Goal: Find specific page/section: Find specific page/section

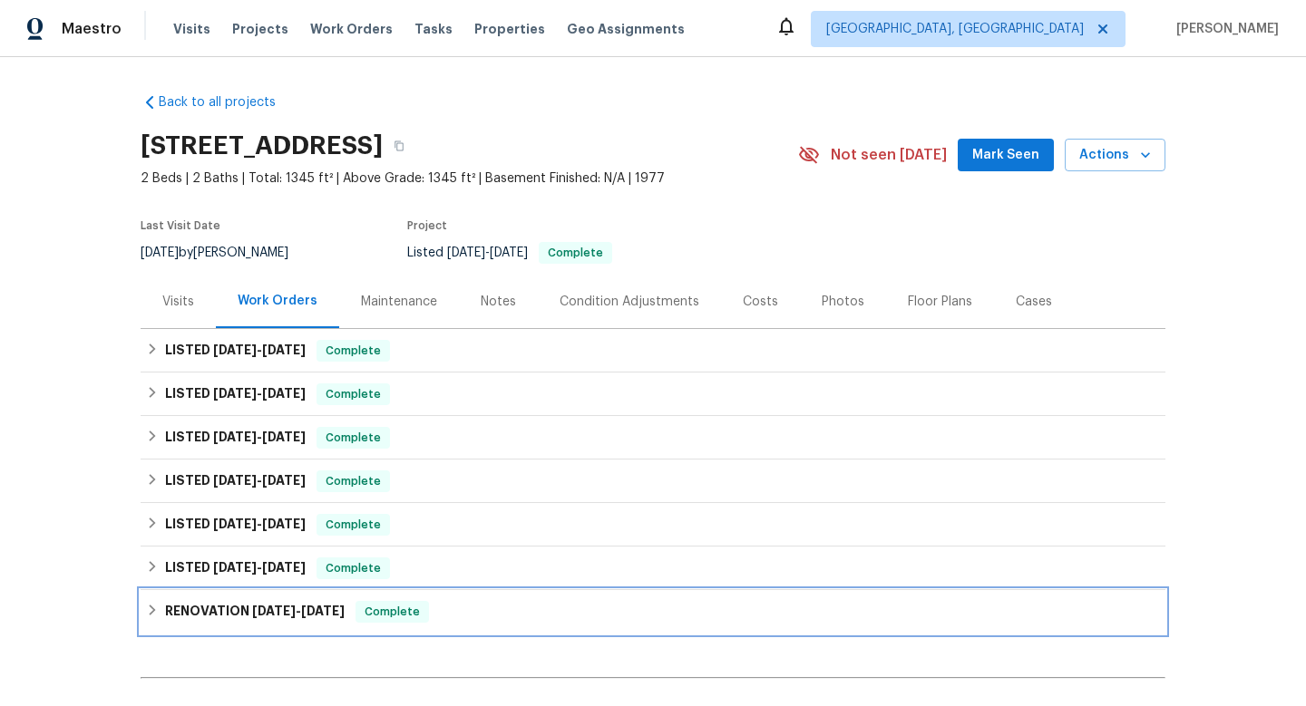
click at [284, 612] on span "[DATE]" at bounding box center [274, 611] width 44 height 13
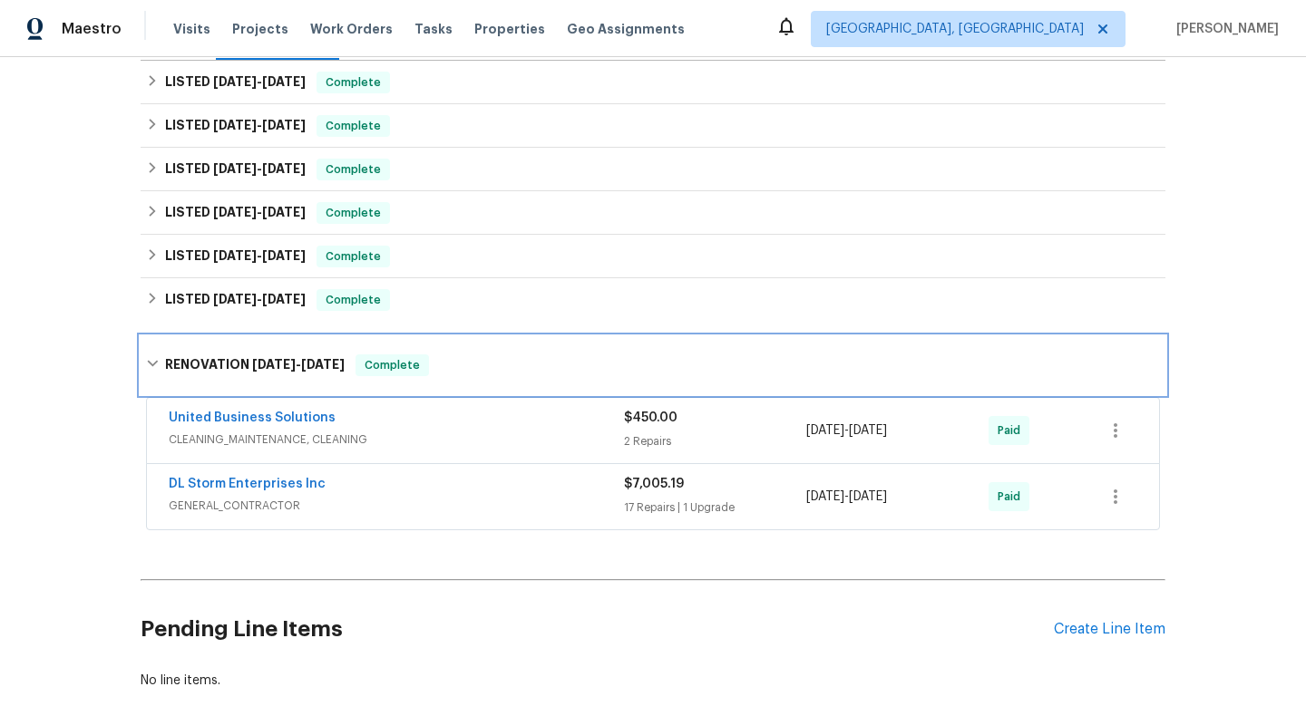
scroll to position [272, 0]
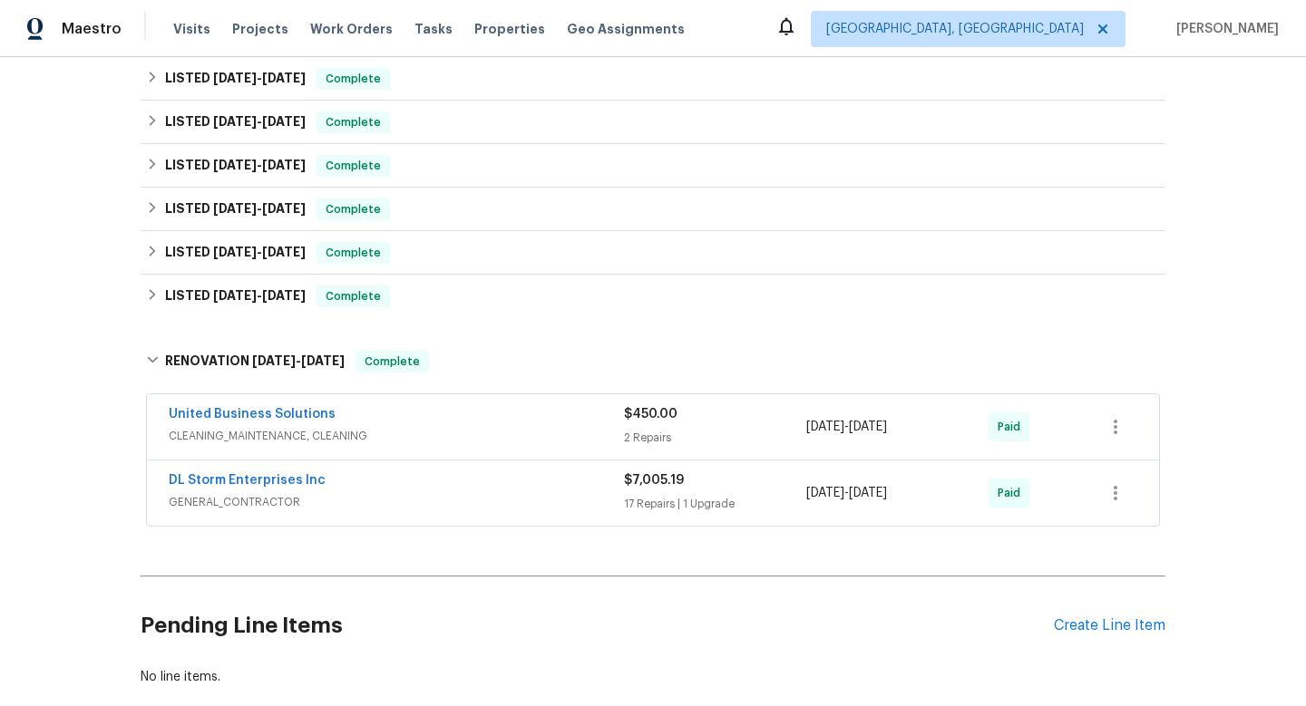
click at [354, 500] on span "GENERAL_CONTRACTOR" at bounding box center [396, 502] width 455 height 18
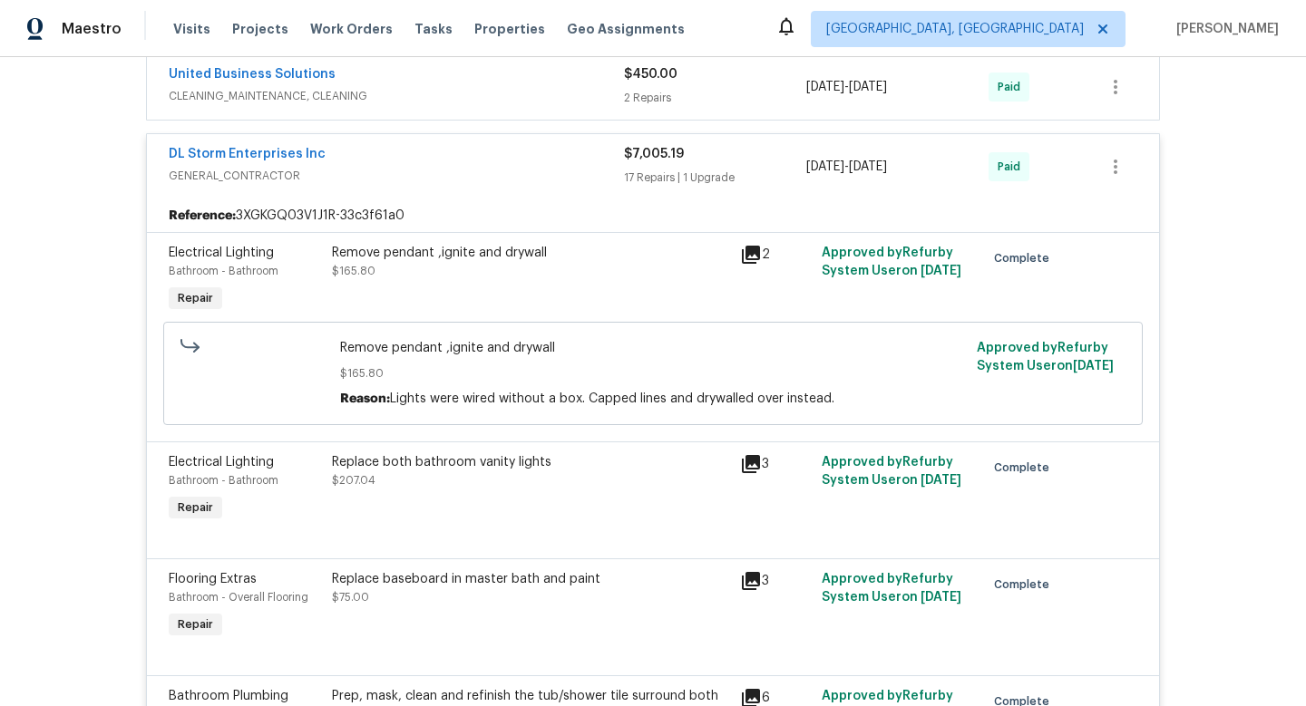
scroll to position [462, 0]
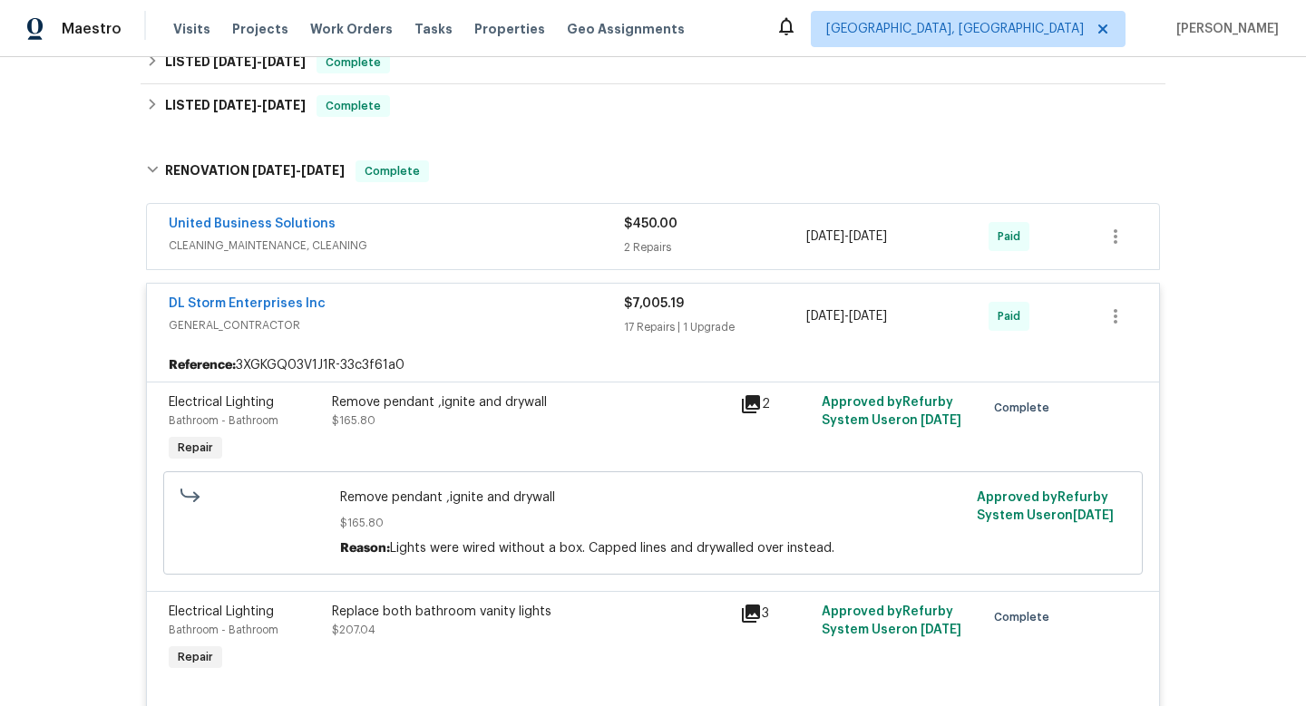
click at [384, 306] on div "DL Storm Enterprises Inc" at bounding box center [396, 306] width 455 height 22
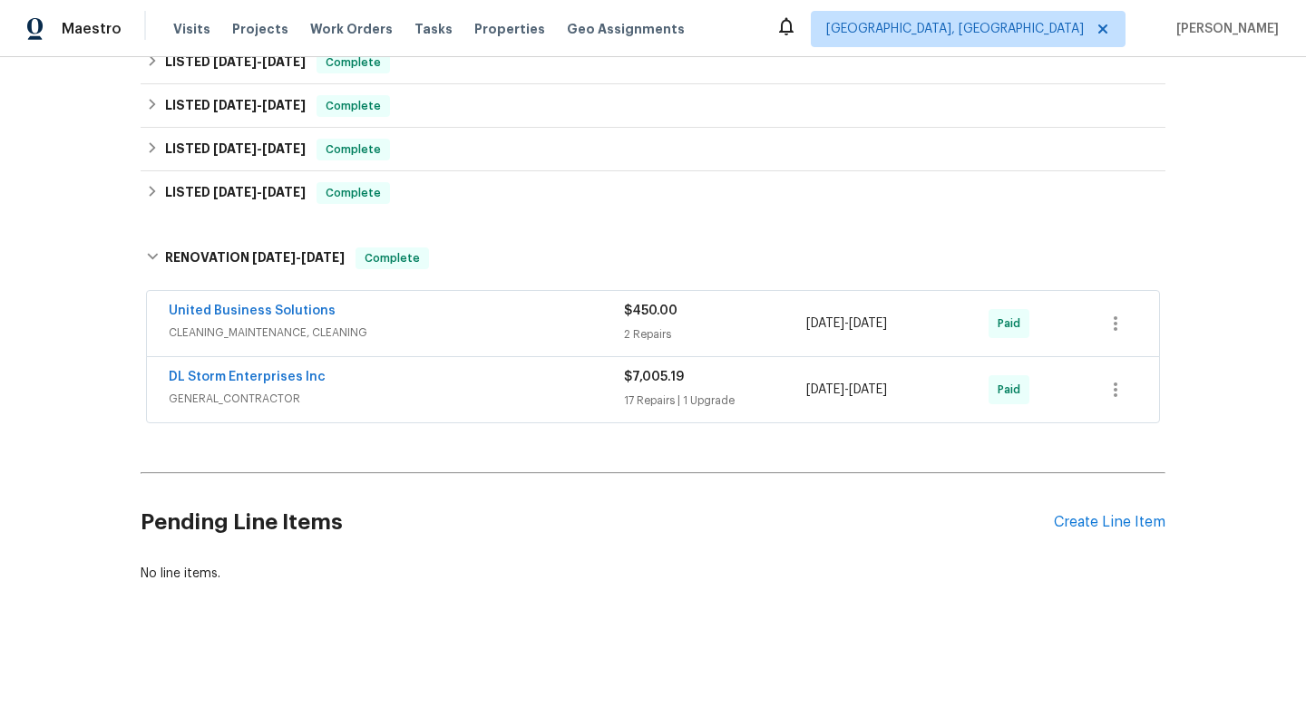
click at [403, 331] on span "CLEANING_MAINTENANCE, CLEANING" at bounding box center [396, 333] width 455 height 18
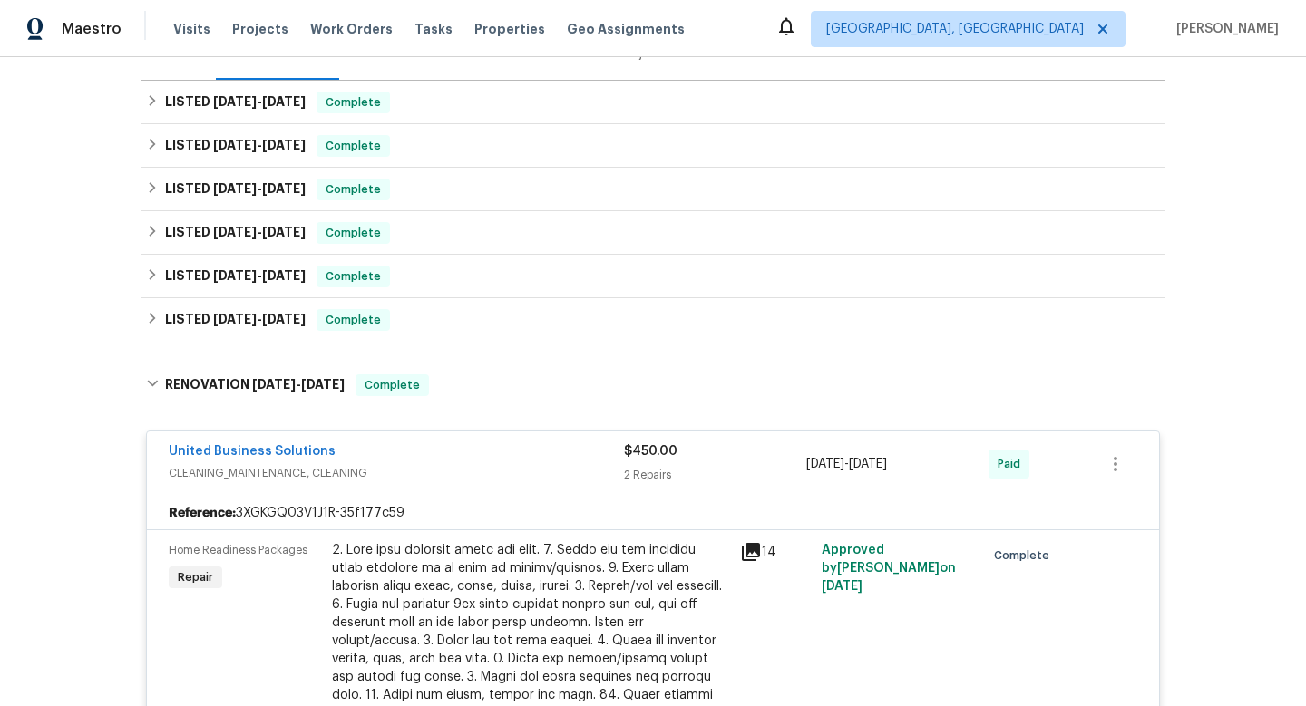
scroll to position [210, 0]
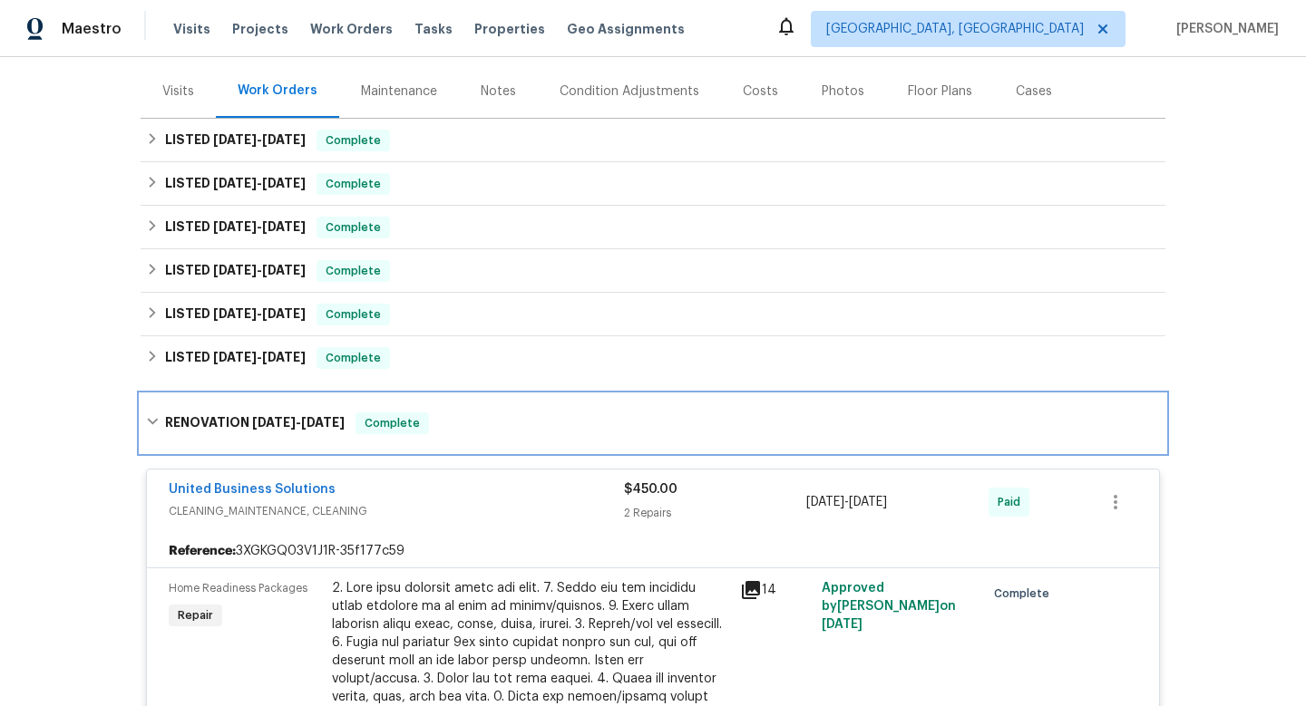
click at [270, 422] on span "[DATE]" at bounding box center [274, 422] width 44 height 13
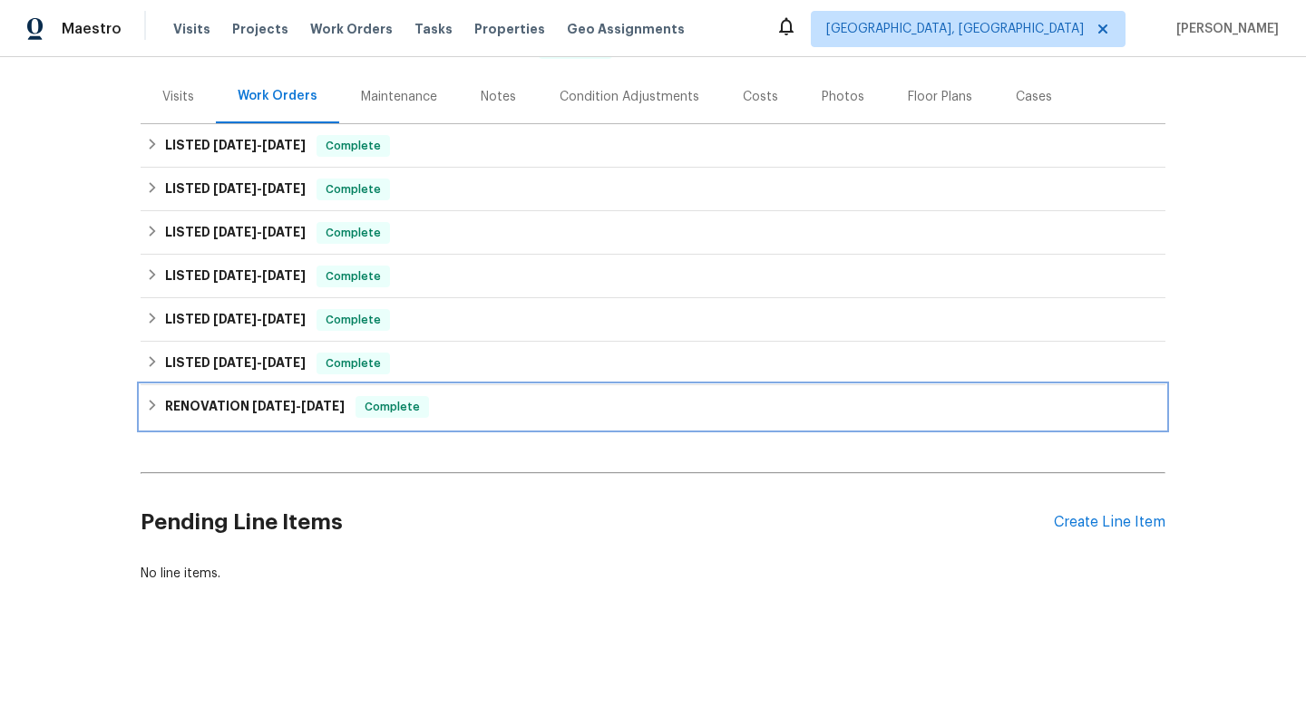
scroll to position [205, 0]
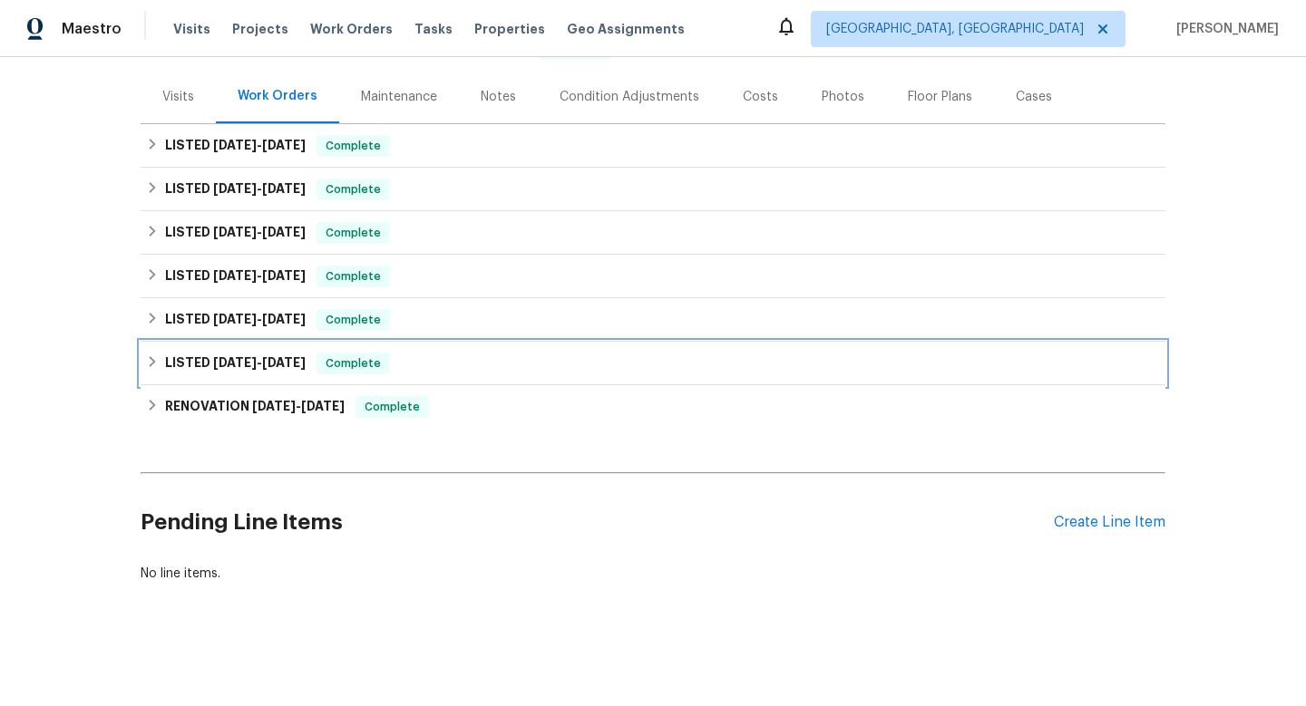
click at [233, 360] on span "[DATE]" at bounding box center [235, 362] width 44 height 13
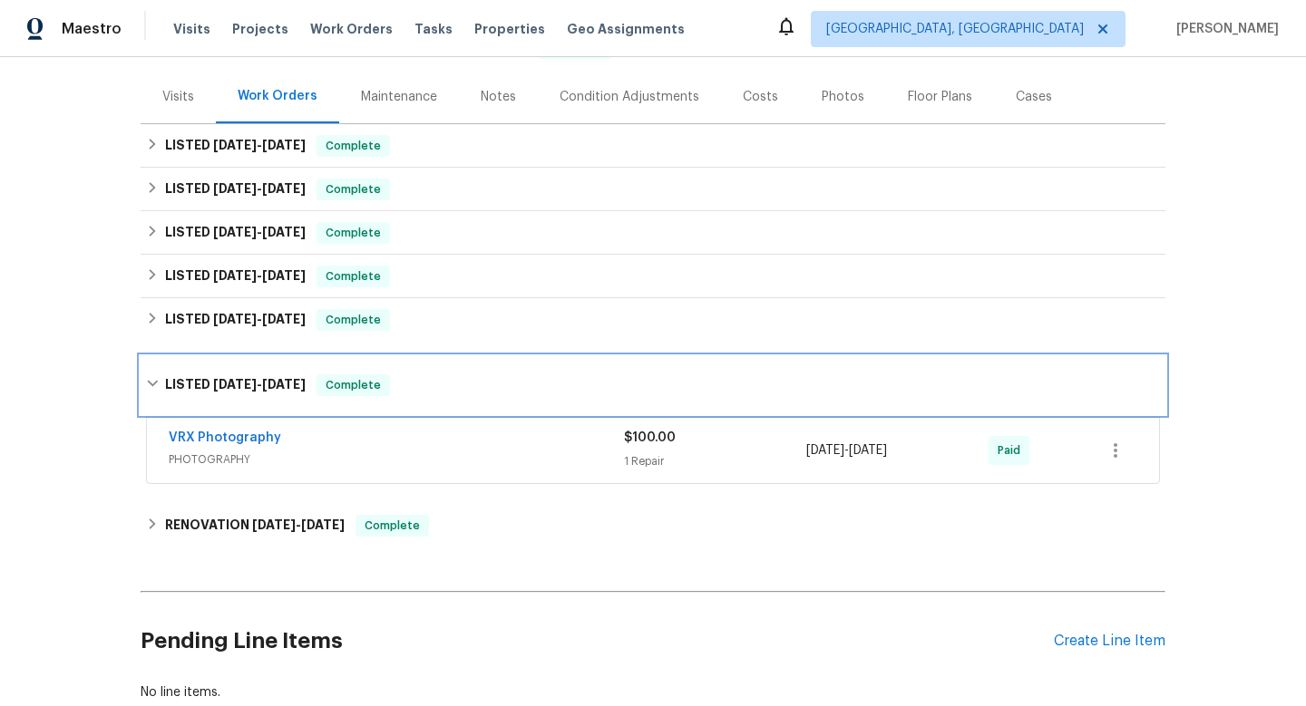
click at [226, 363] on div "LISTED [DATE] - [DATE] Complete" at bounding box center [653, 385] width 1024 height 58
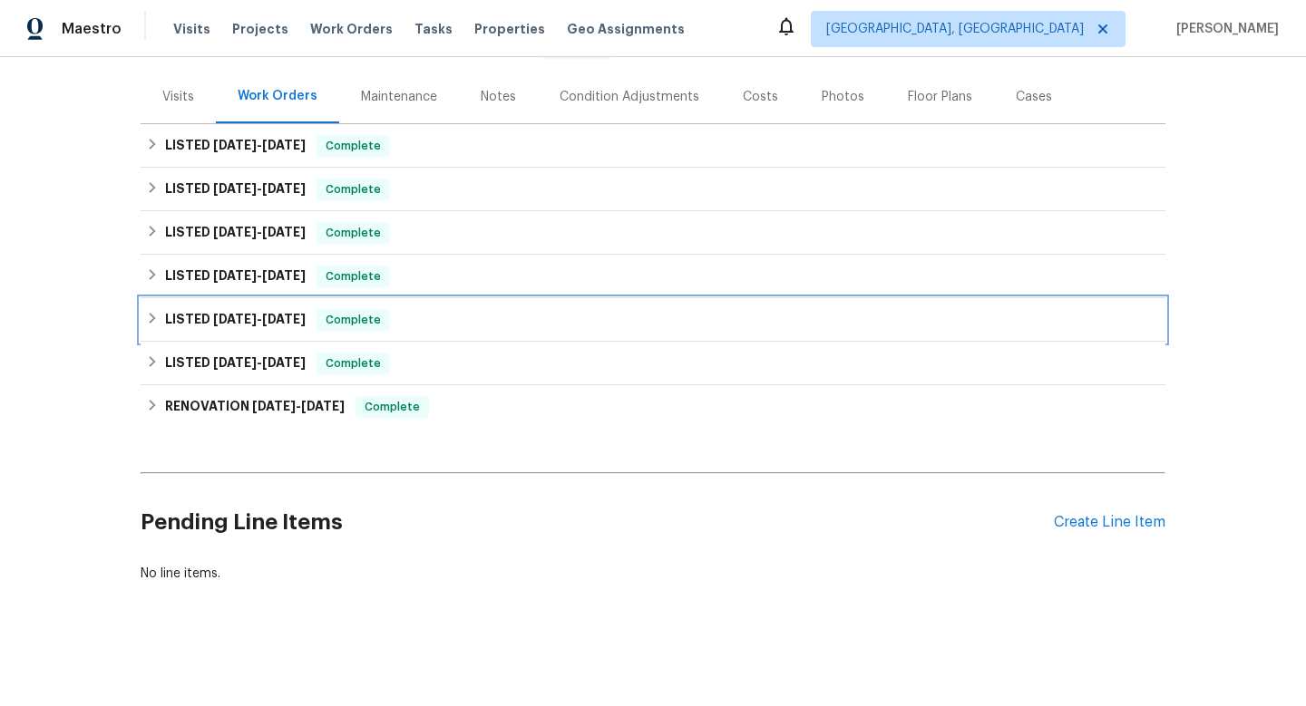
click at [234, 329] on h6 "LISTED [DATE] - [DATE]" at bounding box center [235, 320] width 141 height 22
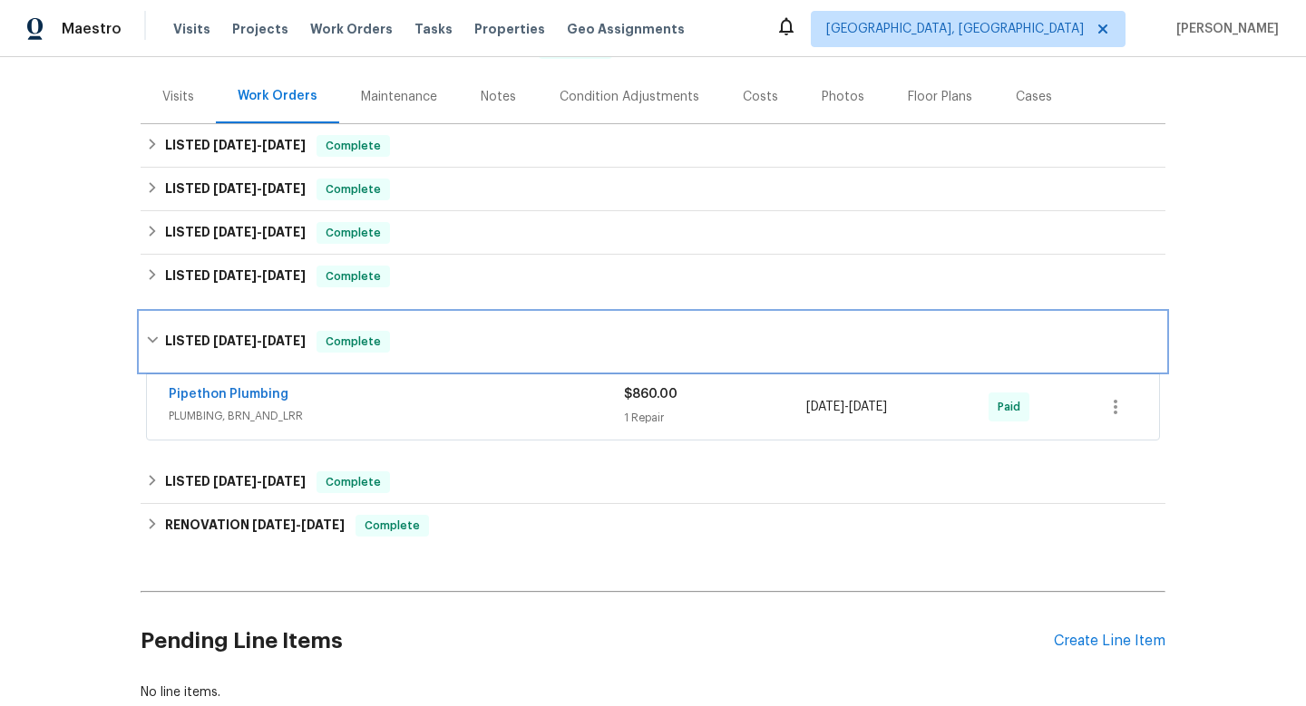
click at [234, 329] on div "LISTED [DATE] - [DATE] Complete" at bounding box center [653, 342] width 1024 height 58
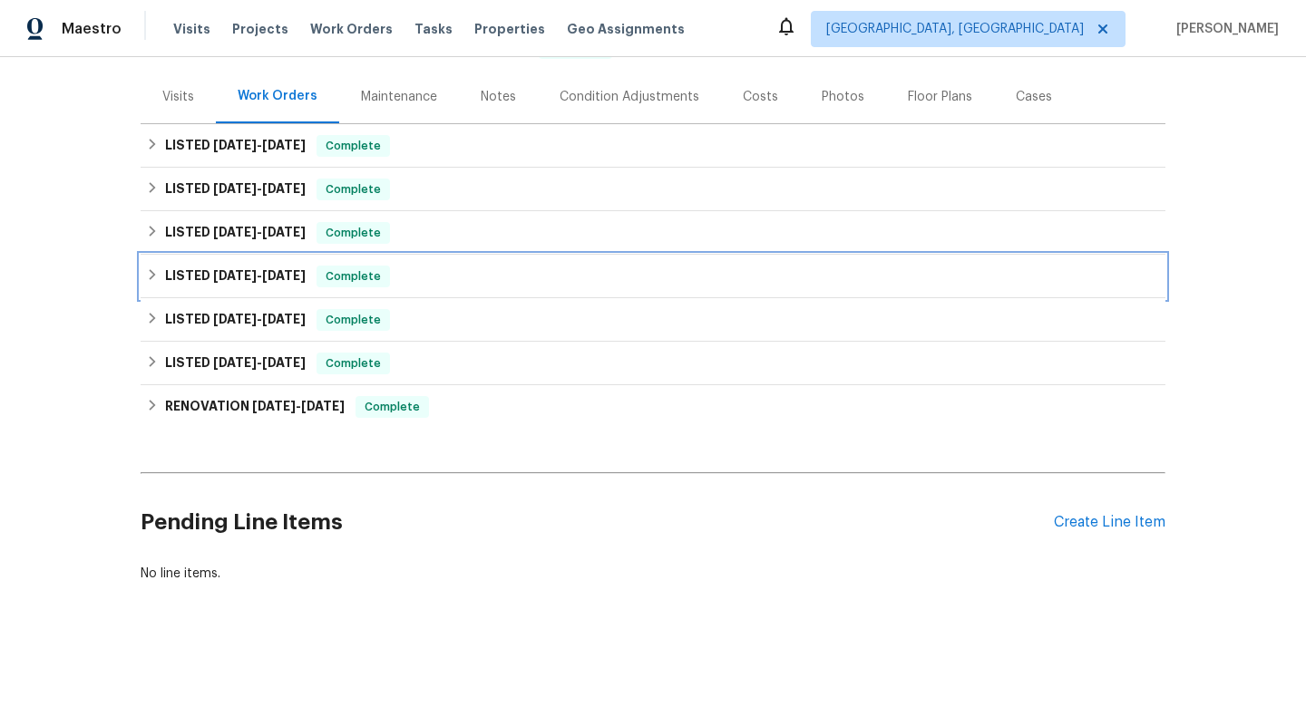
click at [240, 278] on span "[DATE]" at bounding box center [235, 275] width 44 height 13
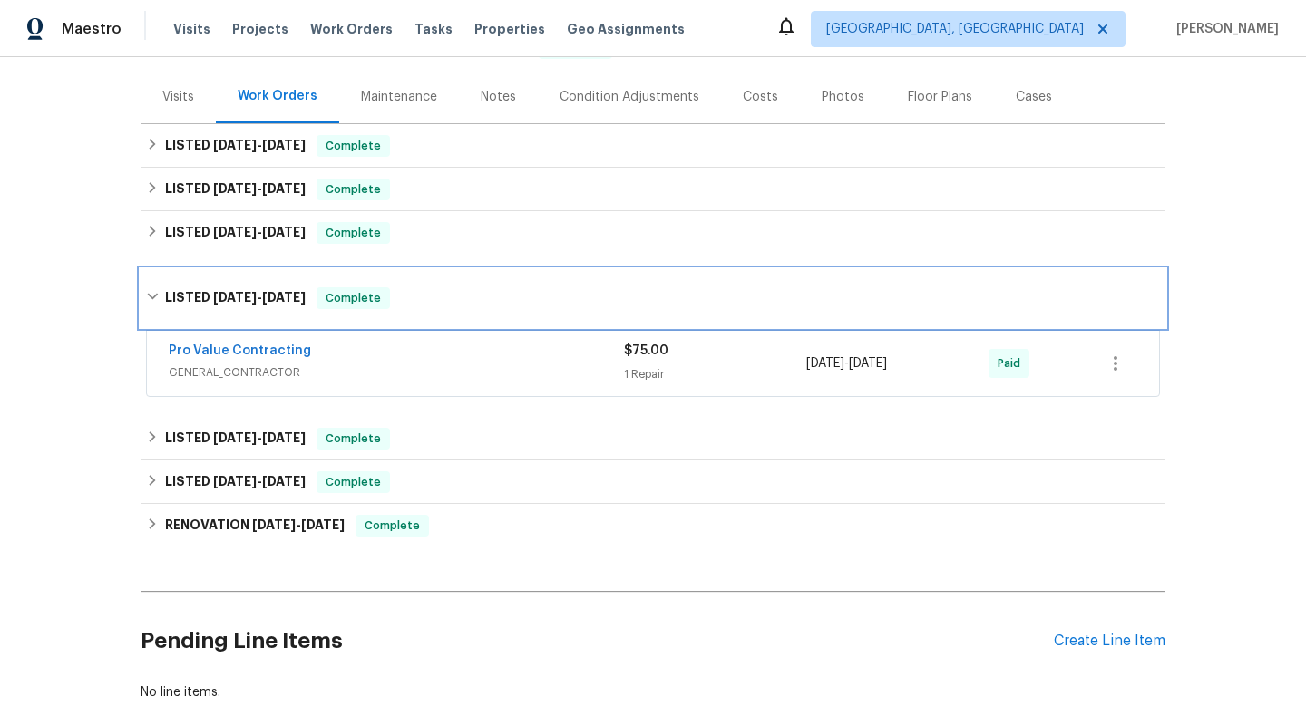
click at [240, 278] on div "LISTED [DATE] - [DATE] Complete" at bounding box center [653, 298] width 1024 height 58
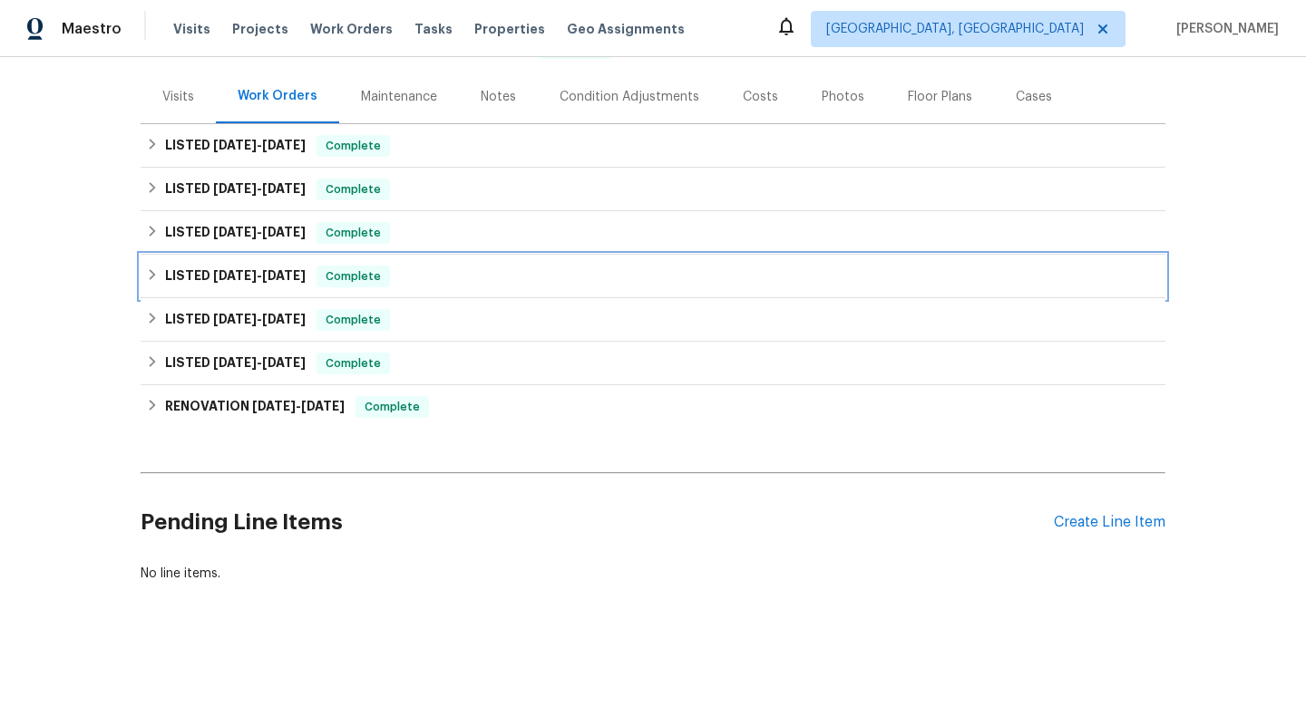
click at [253, 275] on span "[DATE]" at bounding box center [235, 275] width 44 height 13
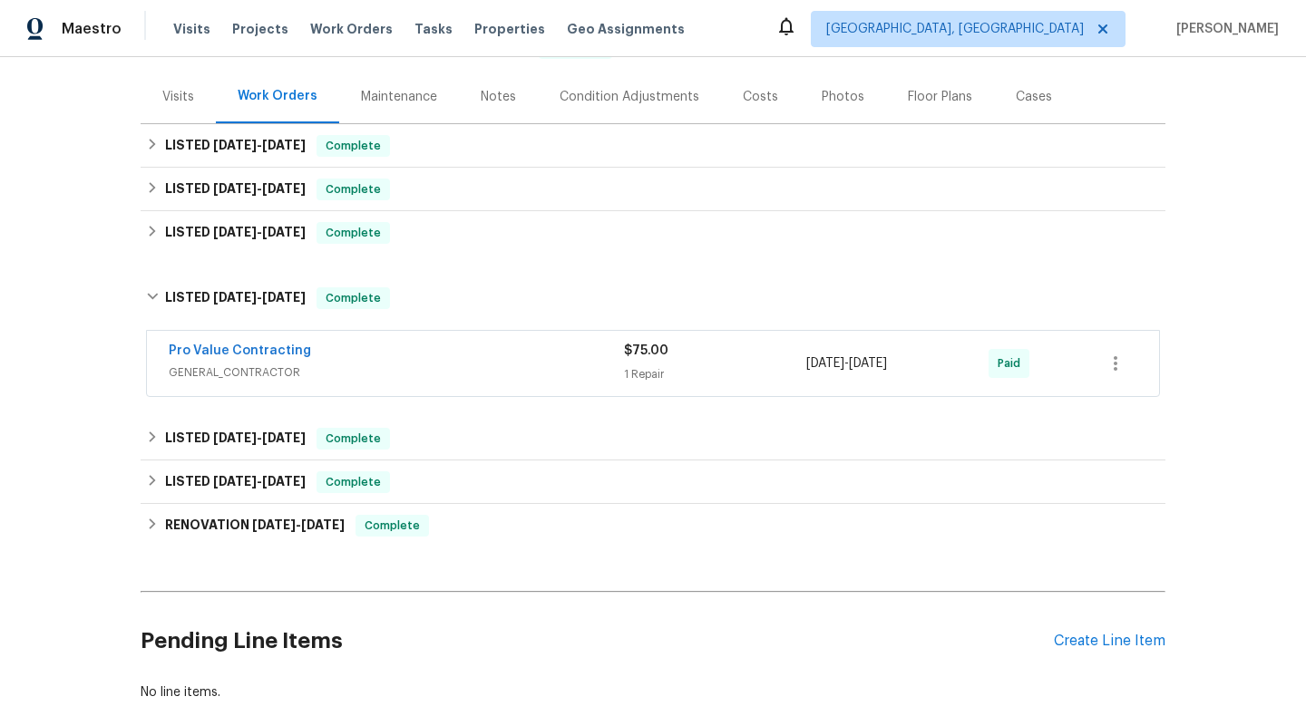
click at [386, 364] on span "GENERAL_CONTRACTOR" at bounding box center [396, 373] width 455 height 18
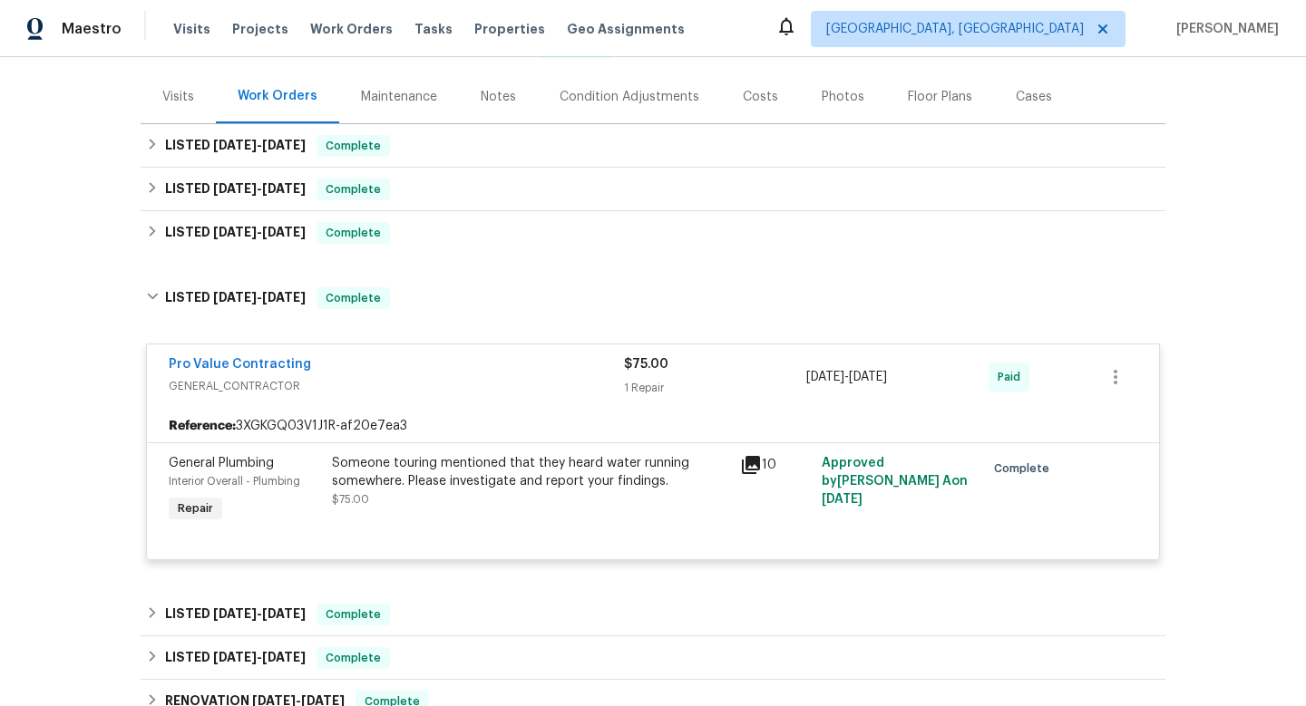
click at [380, 357] on div "Pro Value Contracting" at bounding box center [396, 366] width 455 height 22
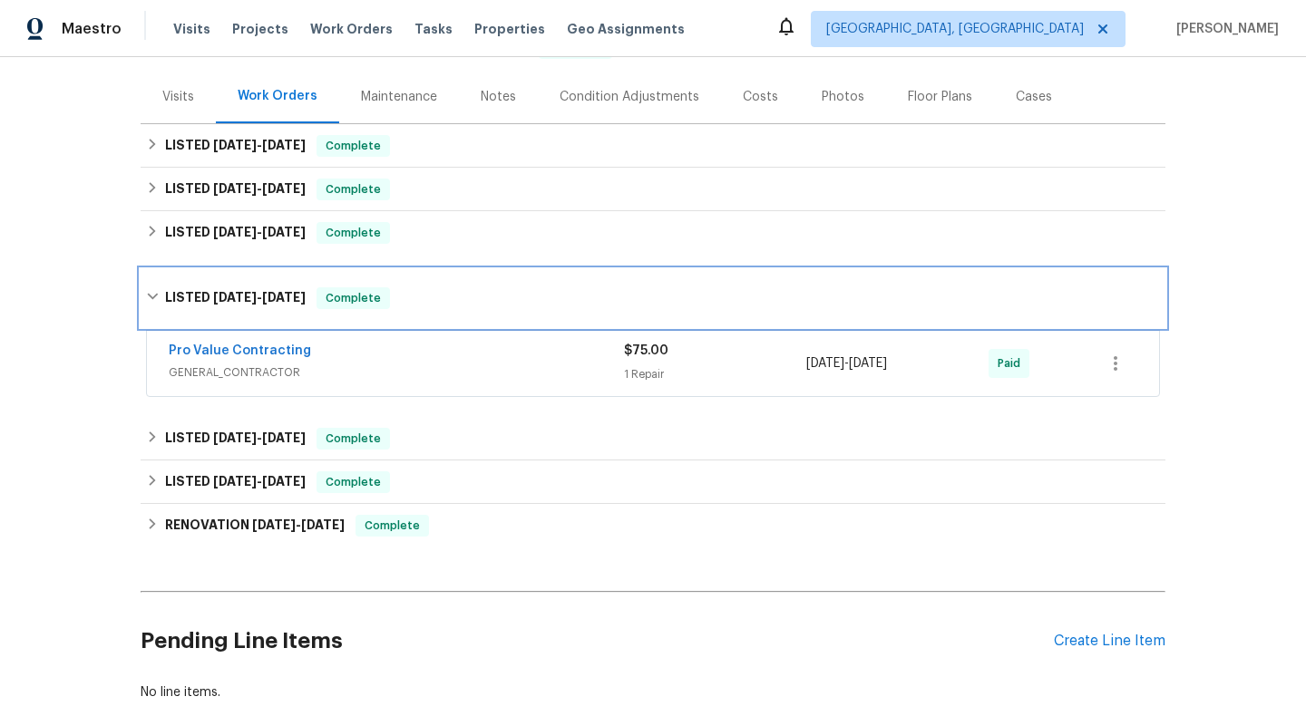
click at [301, 301] on span "[DATE]" at bounding box center [284, 297] width 44 height 13
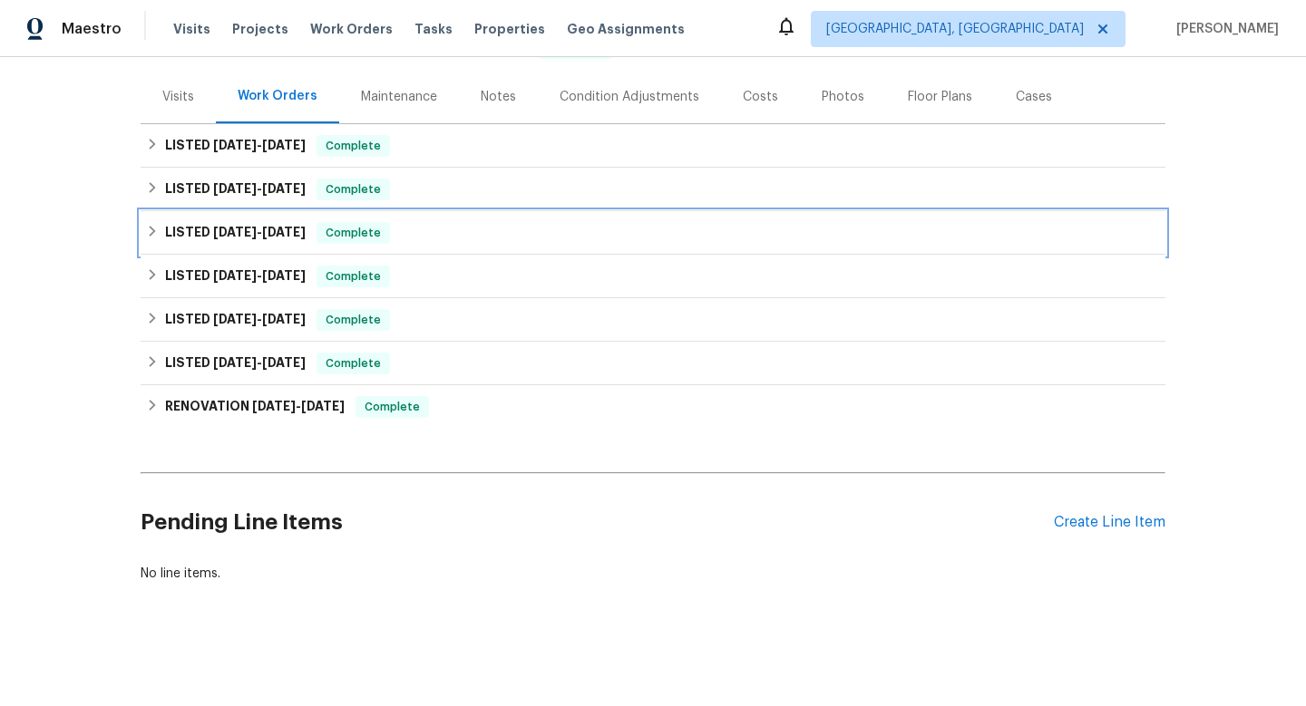
click at [288, 247] on div "LISTED [DATE] - [DATE] Complete" at bounding box center [653, 233] width 1024 height 44
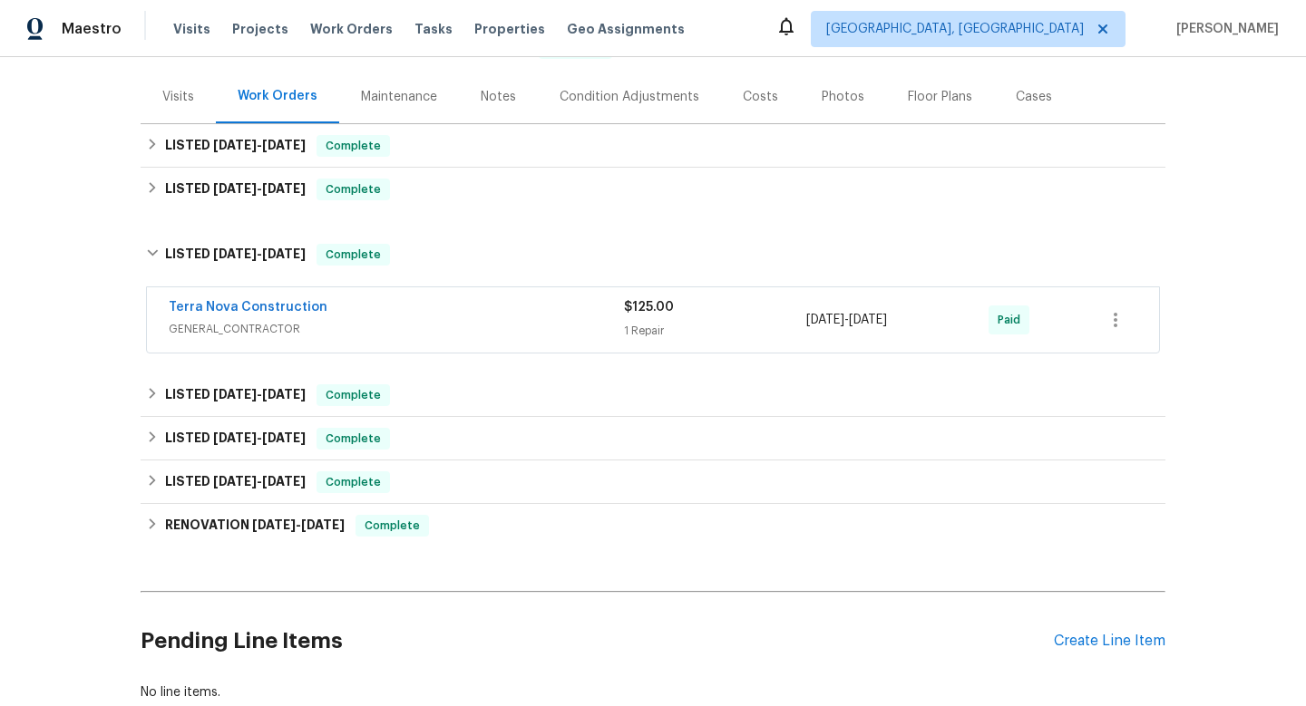
click at [402, 330] on span "GENERAL_CONTRACTOR" at bounding box center [396, 329] width 455 height 18
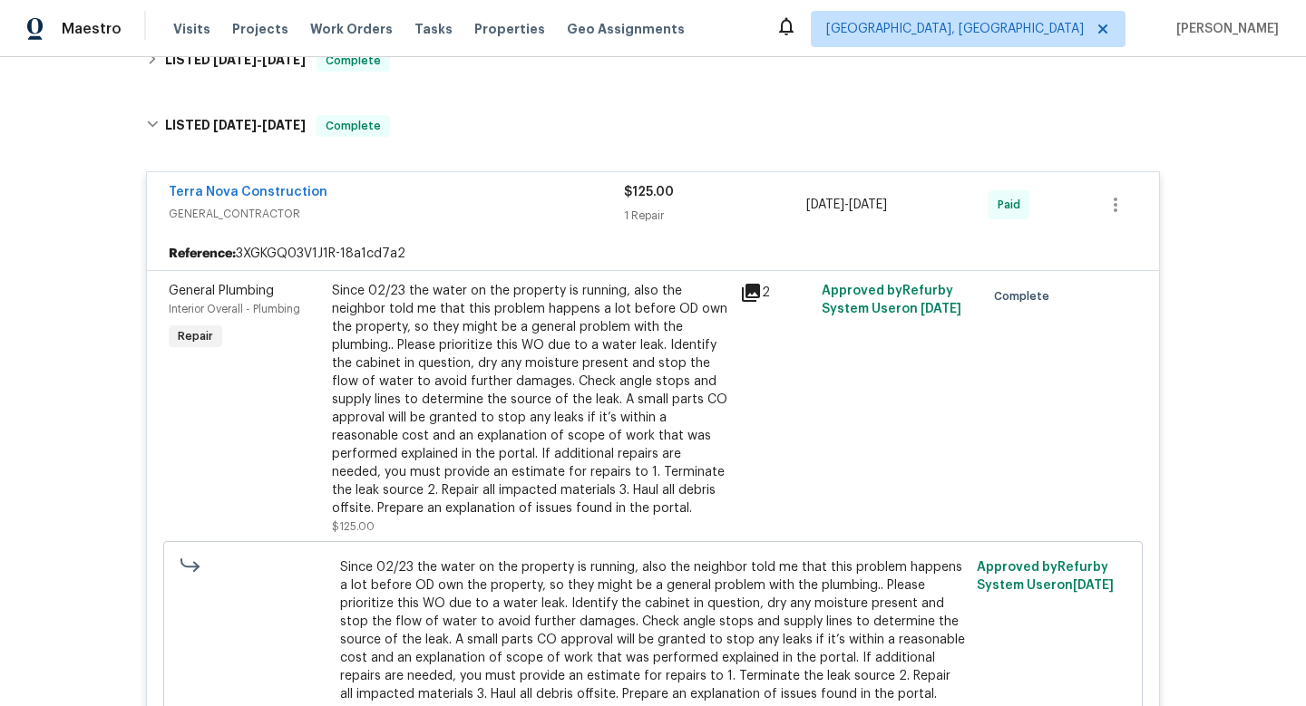
scroll to position [202, 0]
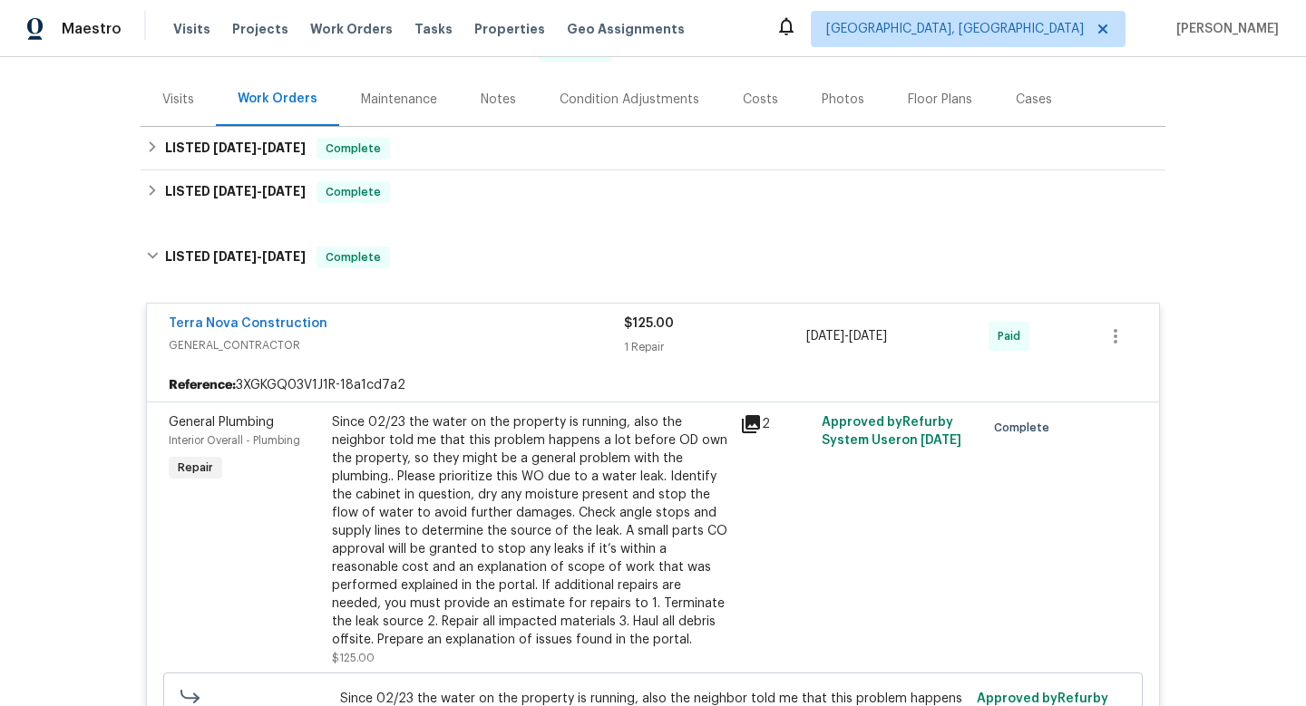
click at [382, 326] on div "Terra Nova Construction" at bounding box center [396, 326] width 455 height 22
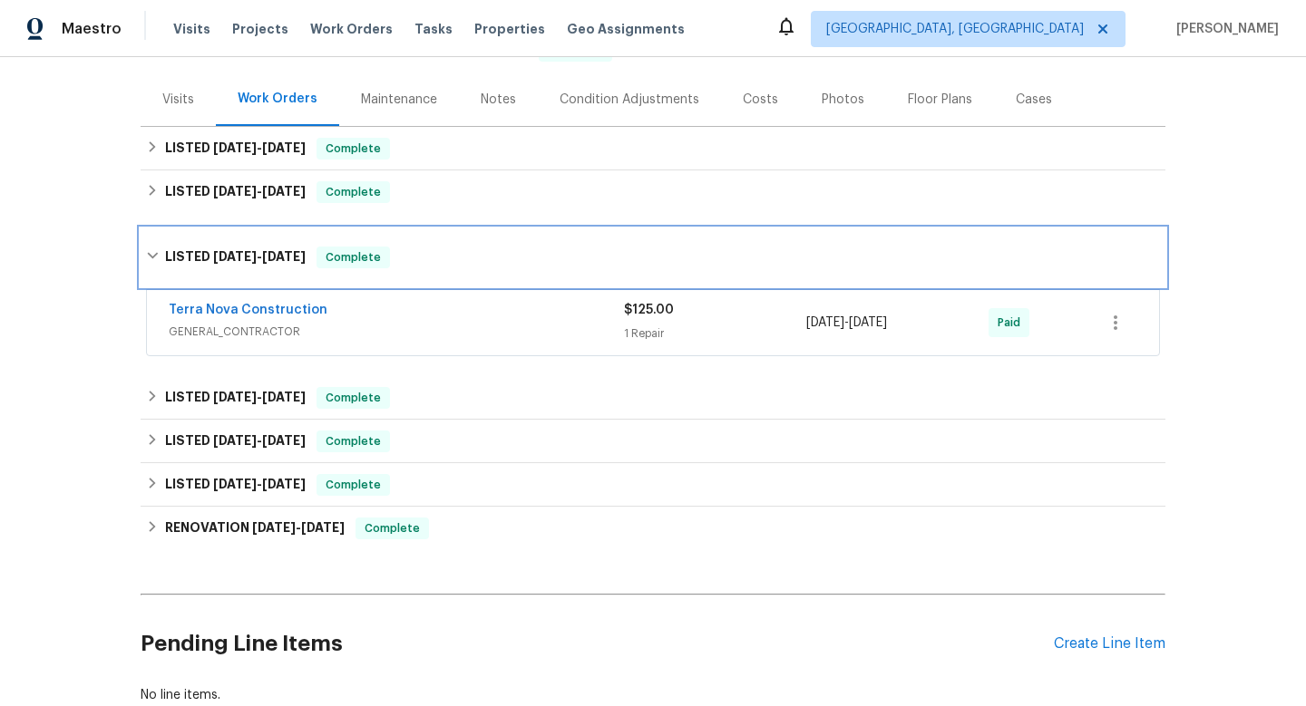
click at [226, 255] on span "[DATE]" at bounding box center [235, 256] width 44 height 13
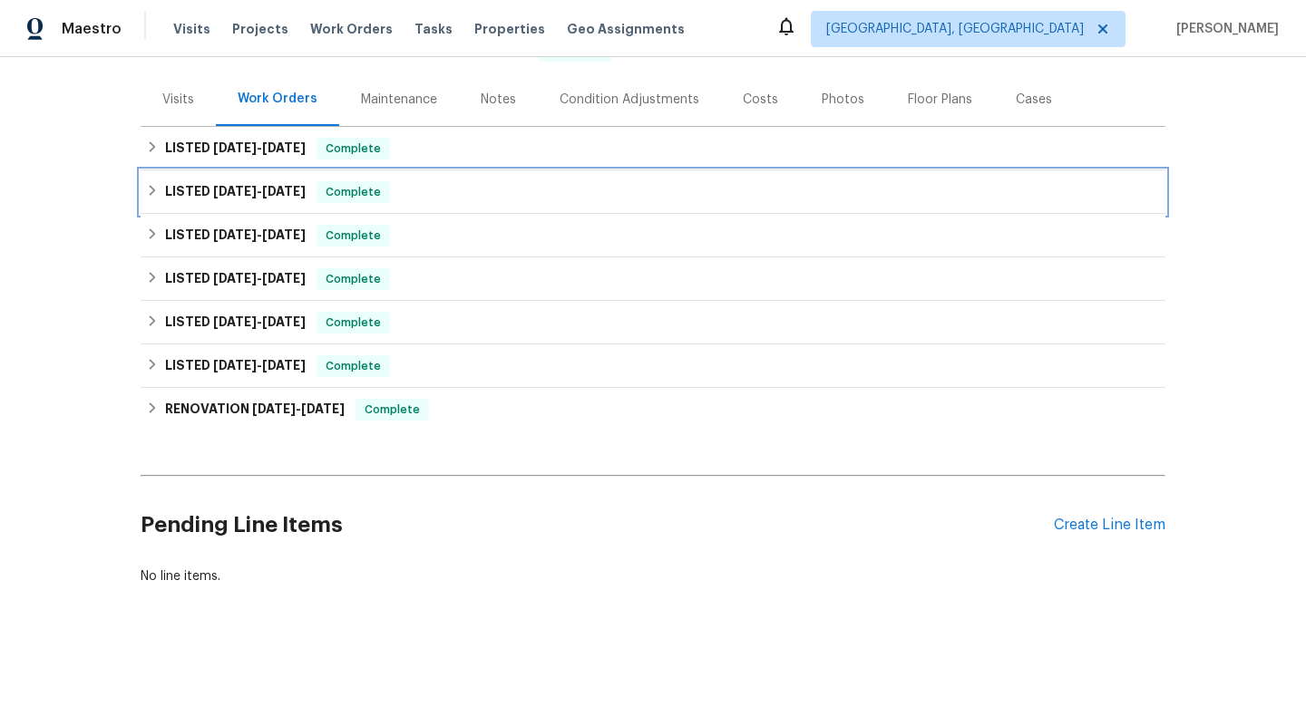
click at [234, 191] on span "[DATE]" at bounding box center [235, 191] width 44 height 13
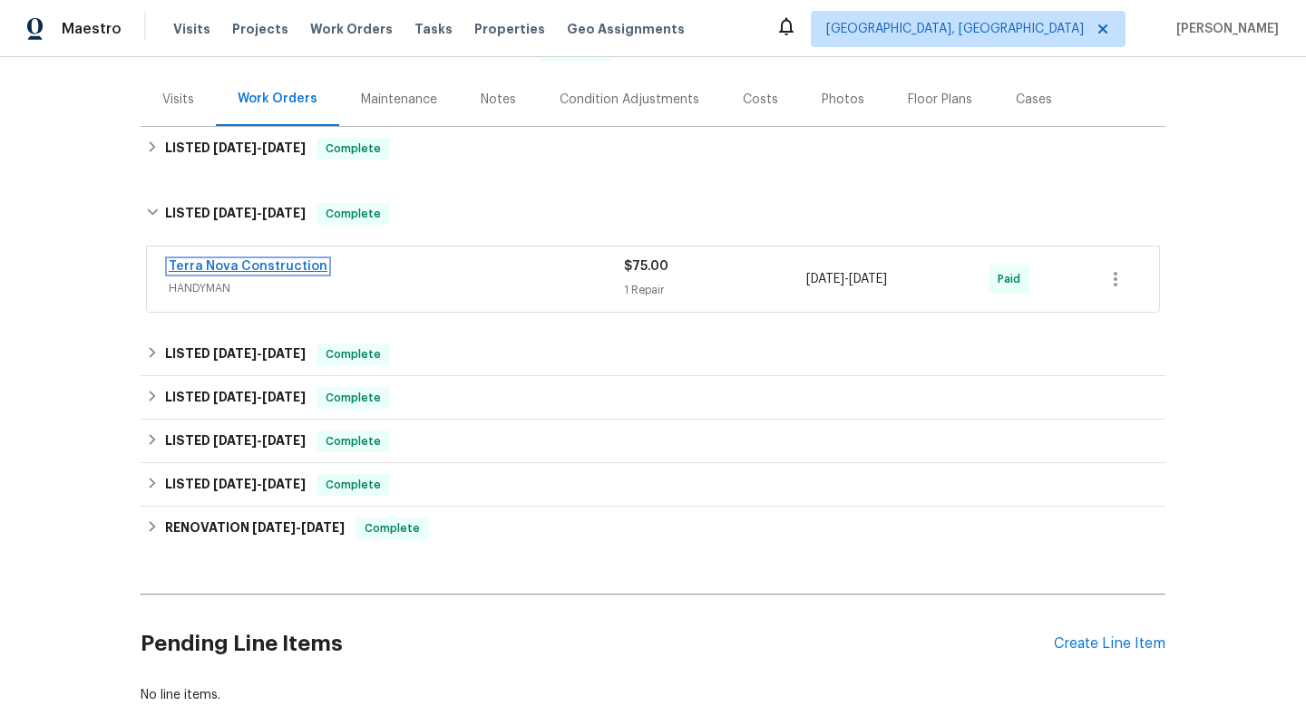
click at [315, 260] on link "Terra Nova Construction" at bounding box center [248, 266] width 159 height 13
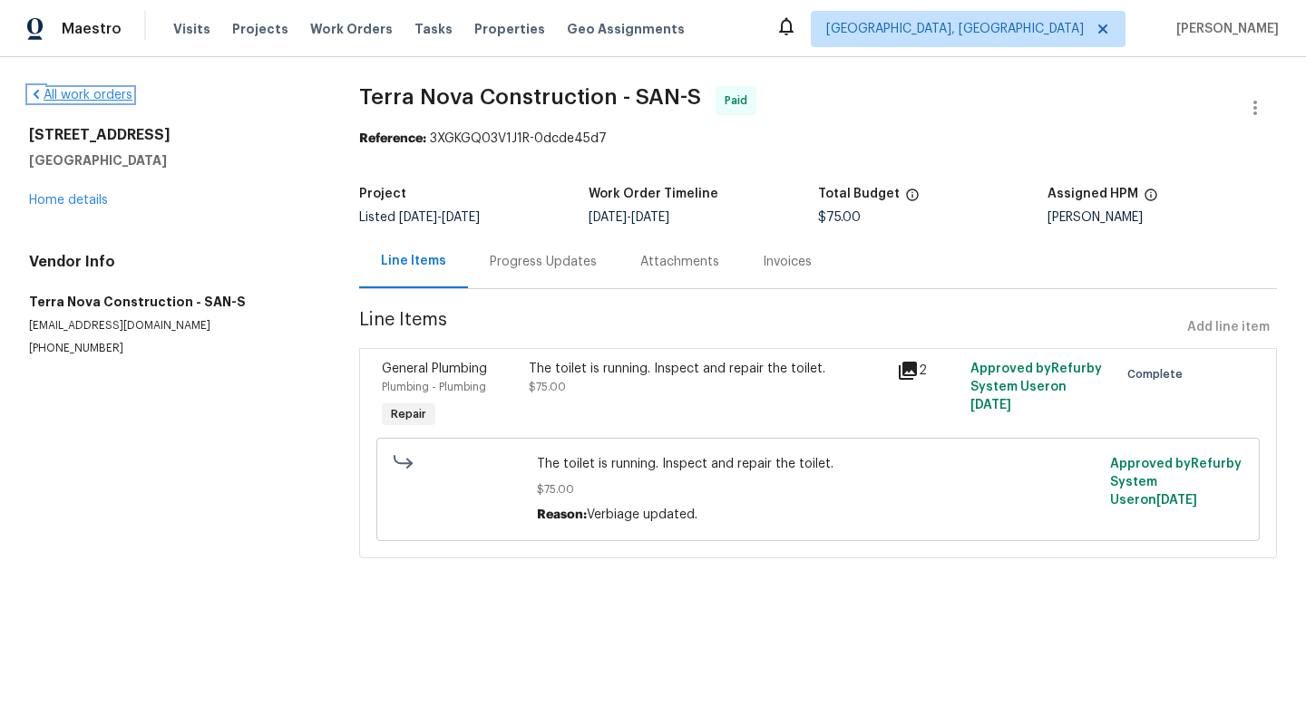
click at [116, 92] on link "All work orders" at bounding box center [80, 95] width 103 height 13
